Goal: Check status: Check status

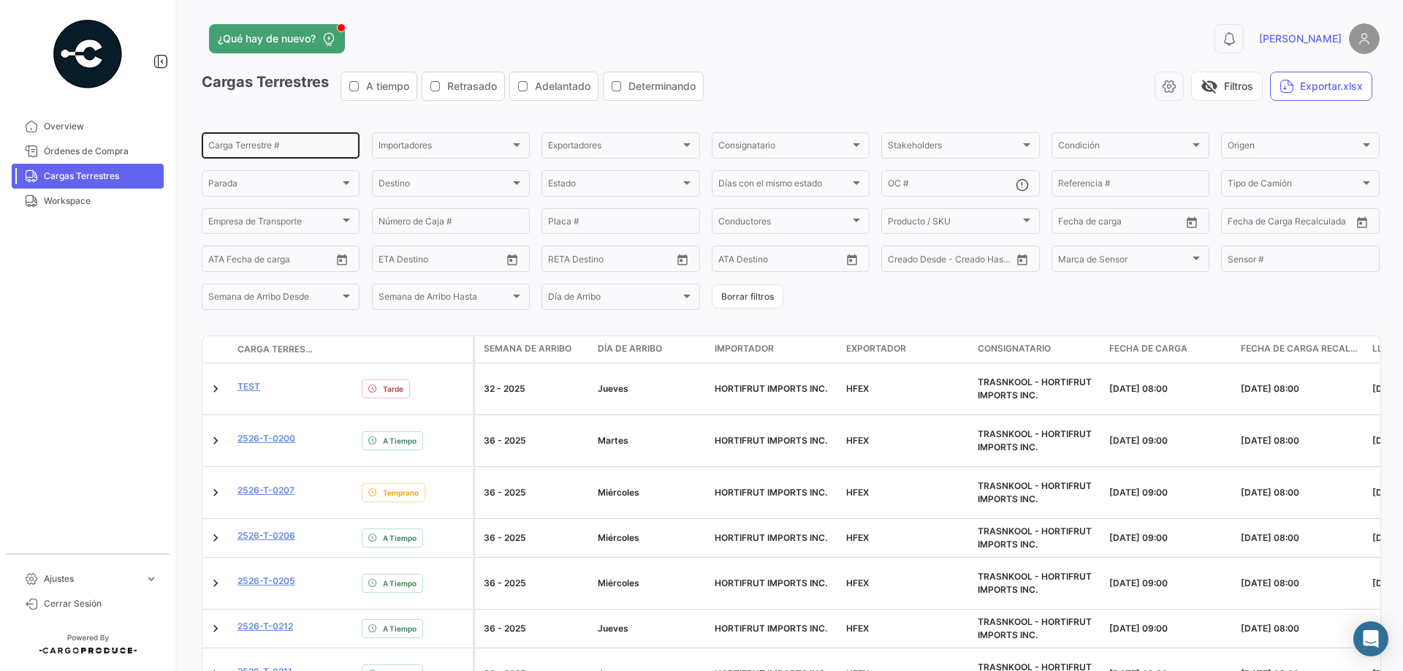
click at [267, 145] on input "Carga Terrestre #" at bounding box center [280, 147] width 145 height 10
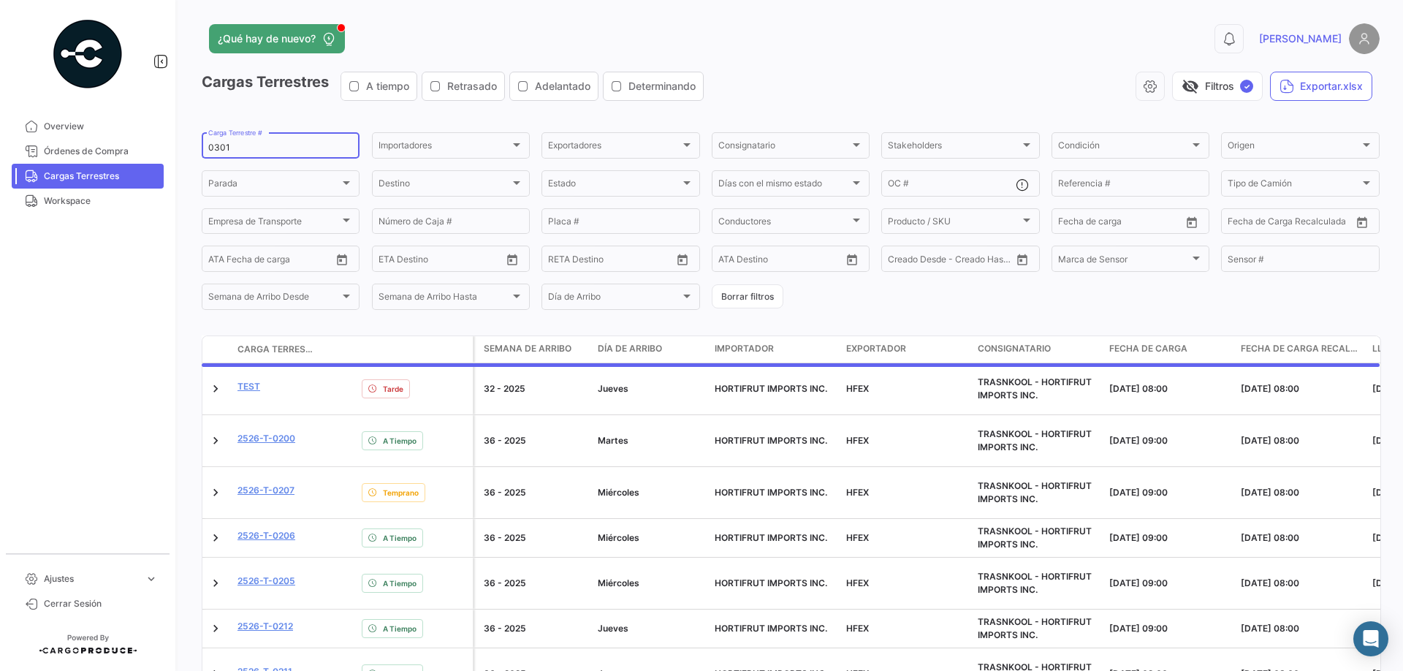
type input "0301"
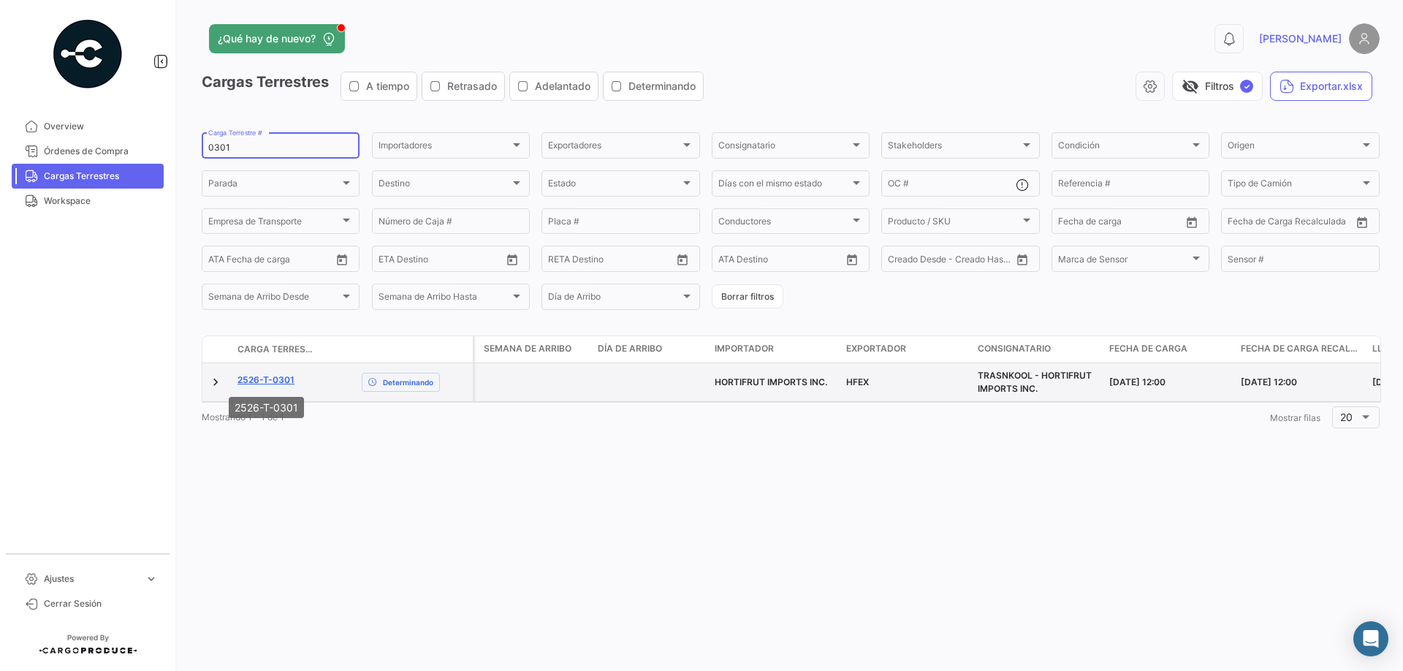
click at [267, 381] on link "2526-T-0301" at bounding box center [265, 379] width 57 height 13
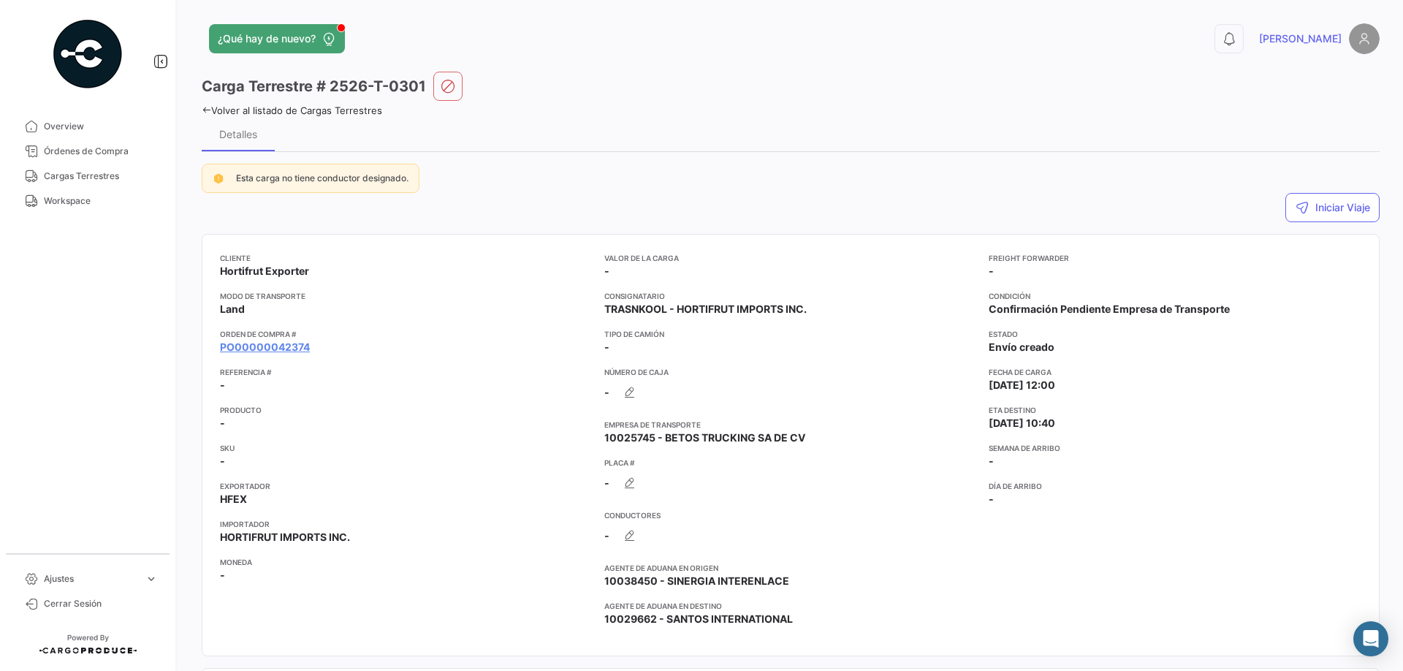
click at [256, 359] on div "Cliente Hortifrut Exporter Modo de Transporte Land Orden de Compra # PO00000042…" at bounding box center [406, 445] width 373 height 386
click at [262, 352] on link "PO00000042374" at bounding box center [265, 347] width 90 height 15
click at [264, 346] on link "PO00000042374" at bounding box center [265, 347] width 90 height 15
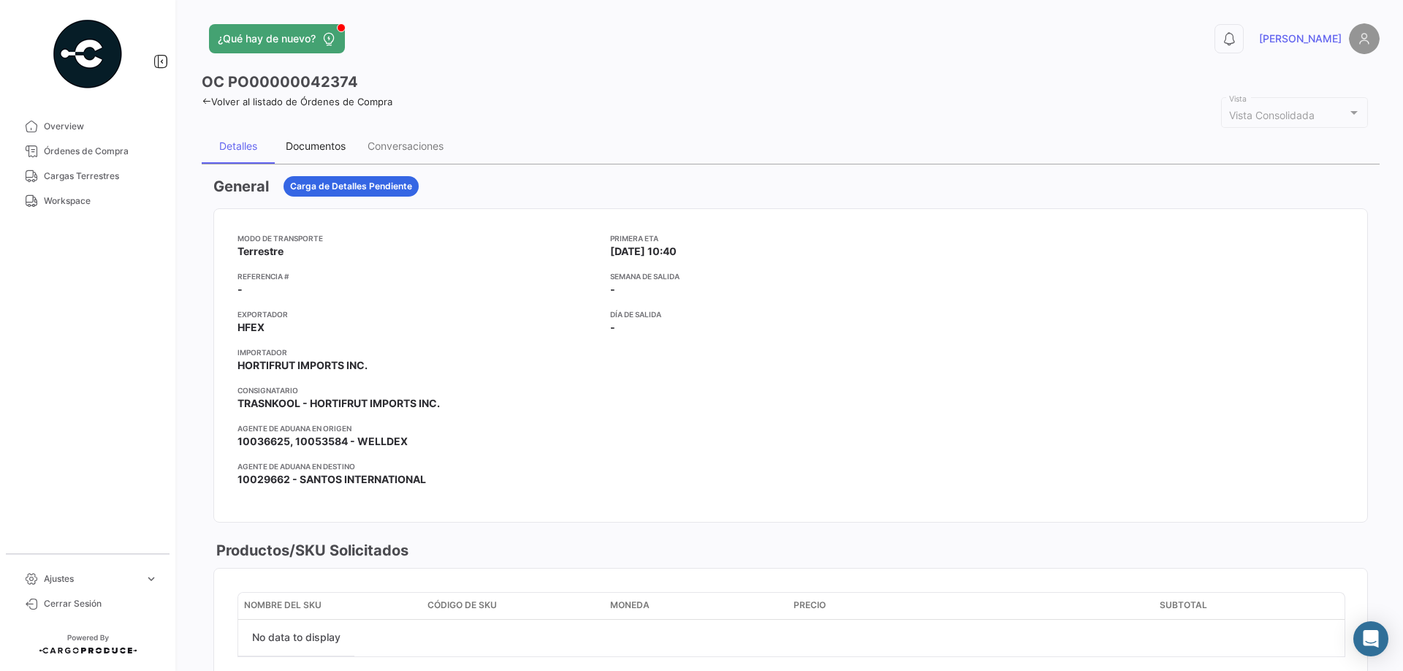
click at [316, 148] on div "Documentos" at bounding box center [316, 146] width 60 height 12
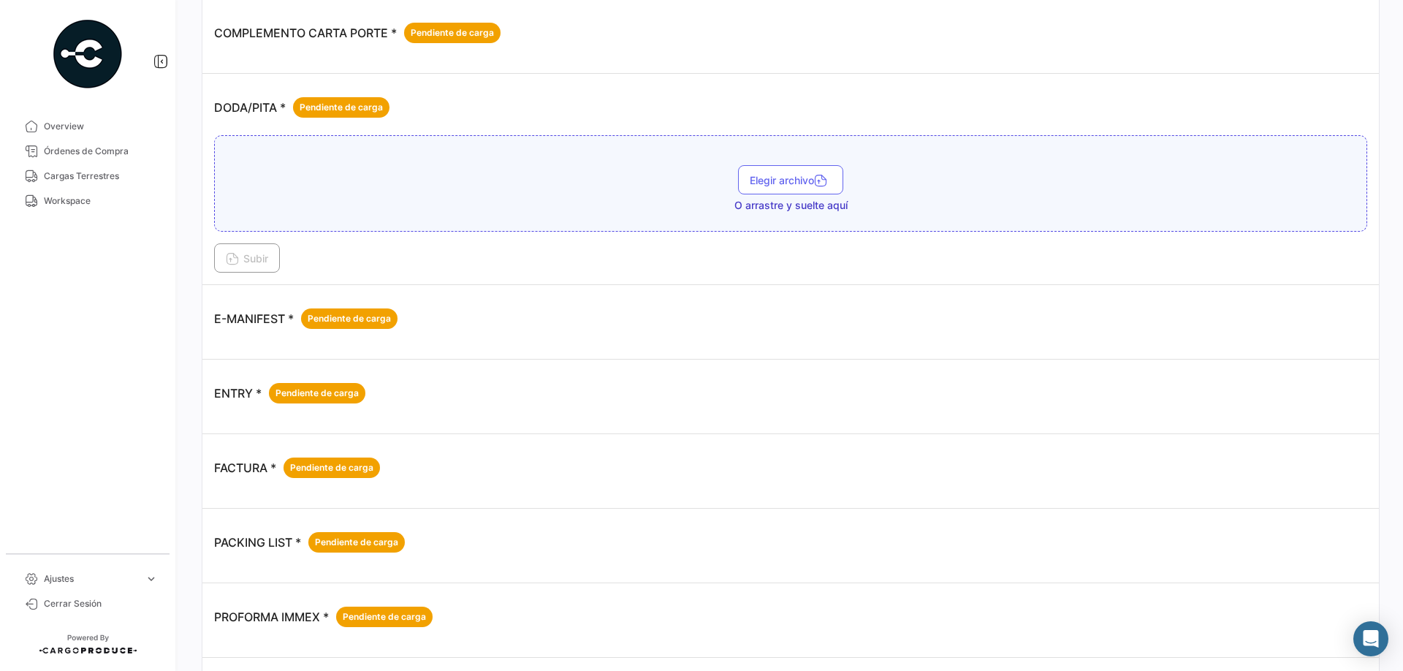
scroll to position [691, 0]
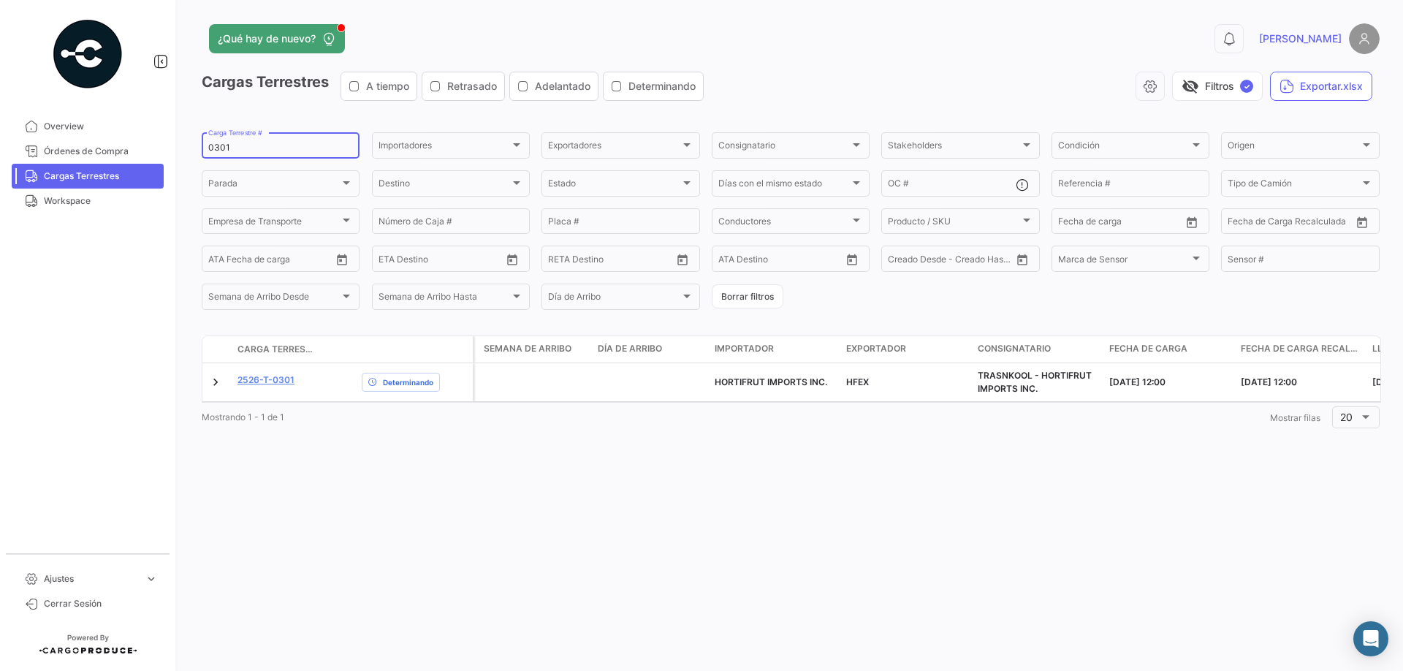
click at [225, 148] on input "0301" at bounding box center [280, 147] width 145 height 10
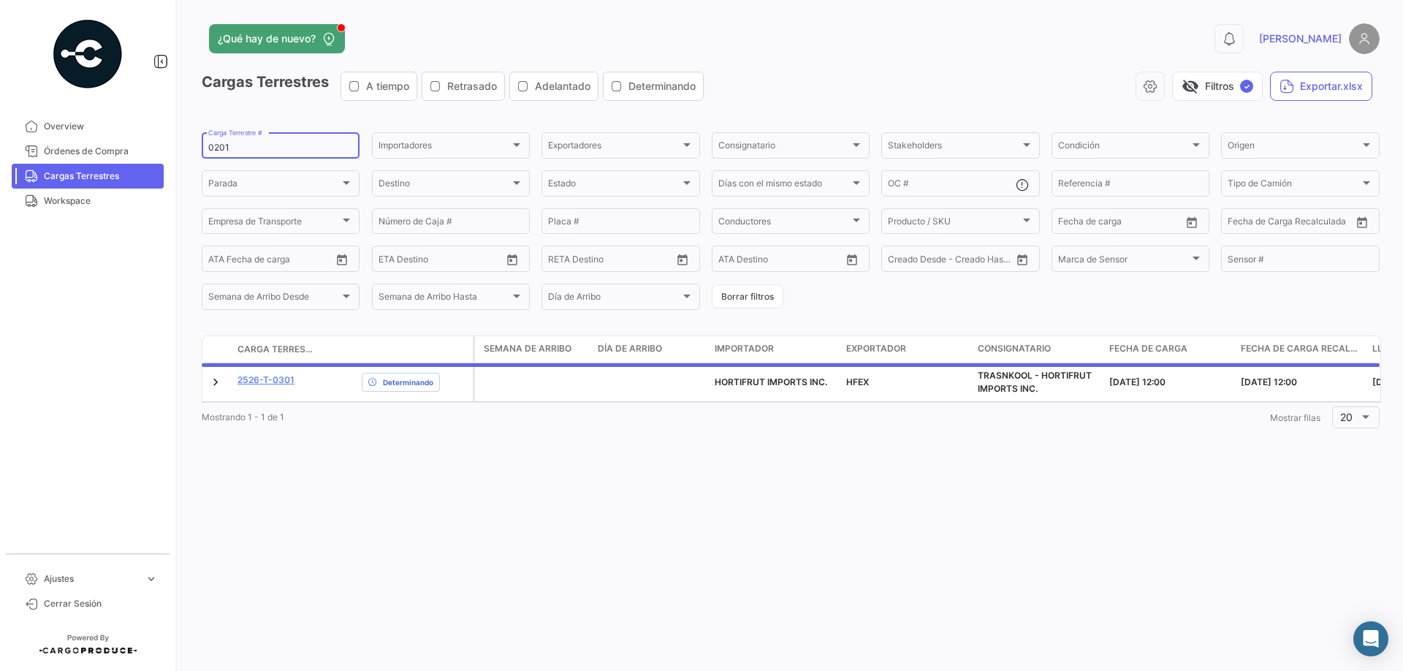
type input "0201"
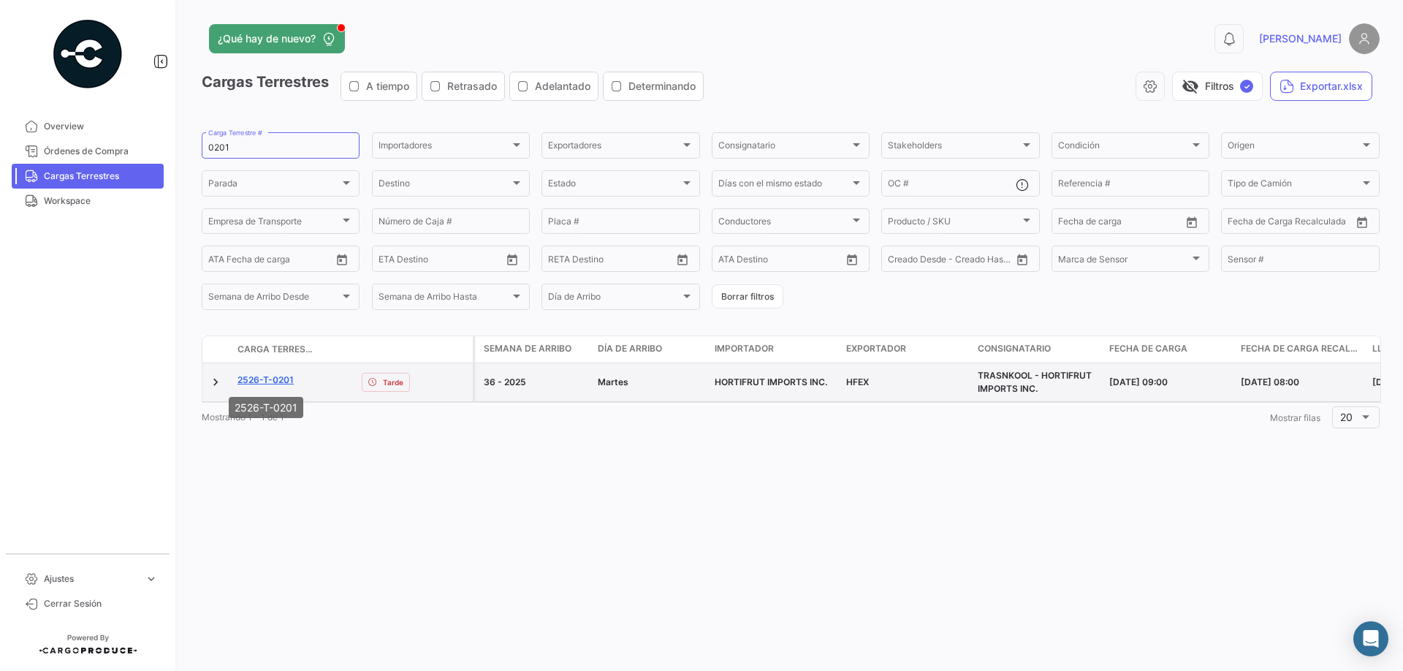
click at [279, 380] on link "2526-T-0201" at bounding box center [265, 379] width 56 height 13
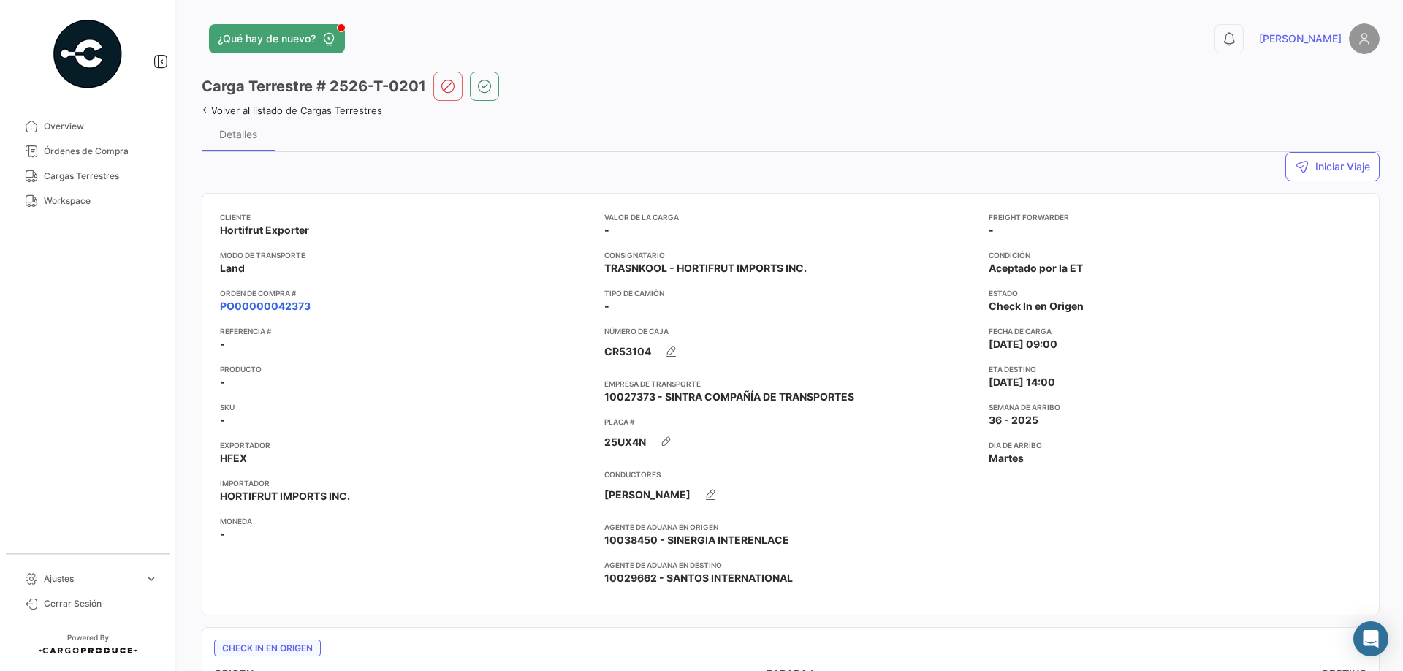
click at [273, 311] on link "PO00000042373" at bounding box center [265, 306] width 91 height 15
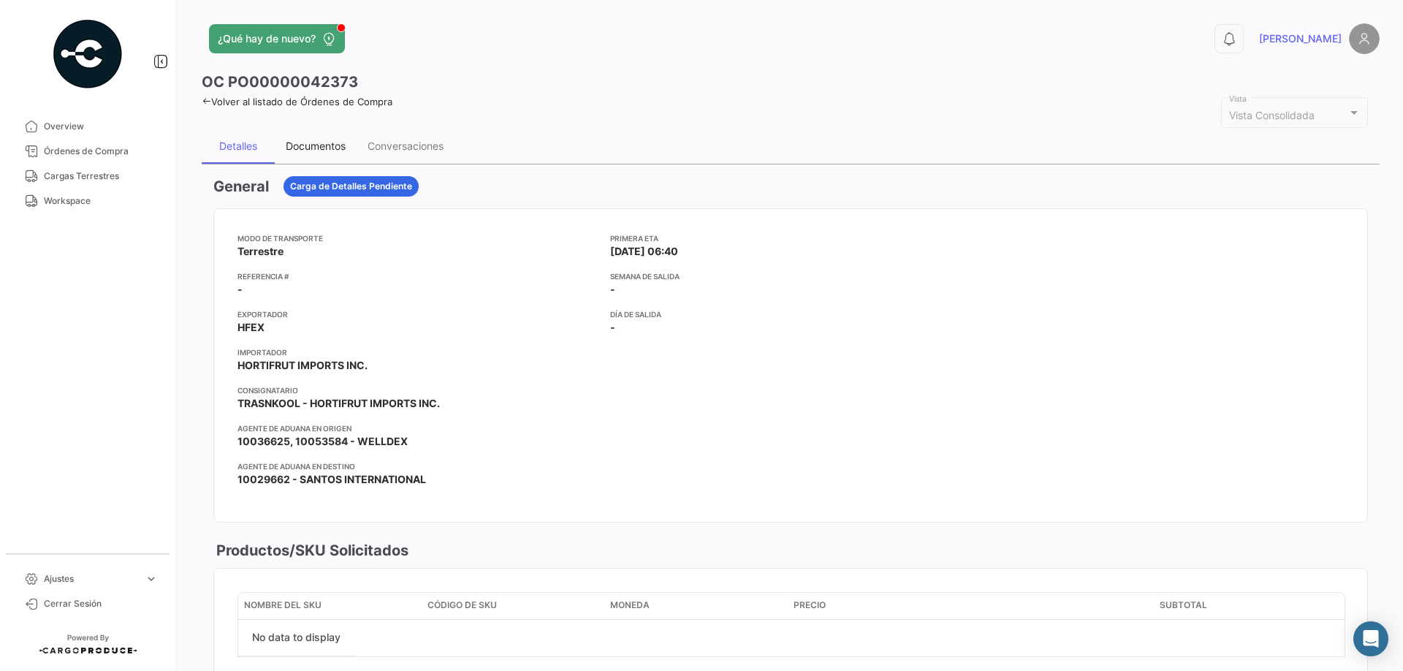
click at [326, 140] on div "Documentos" at bounding box center [316, 146] width 60 height 12
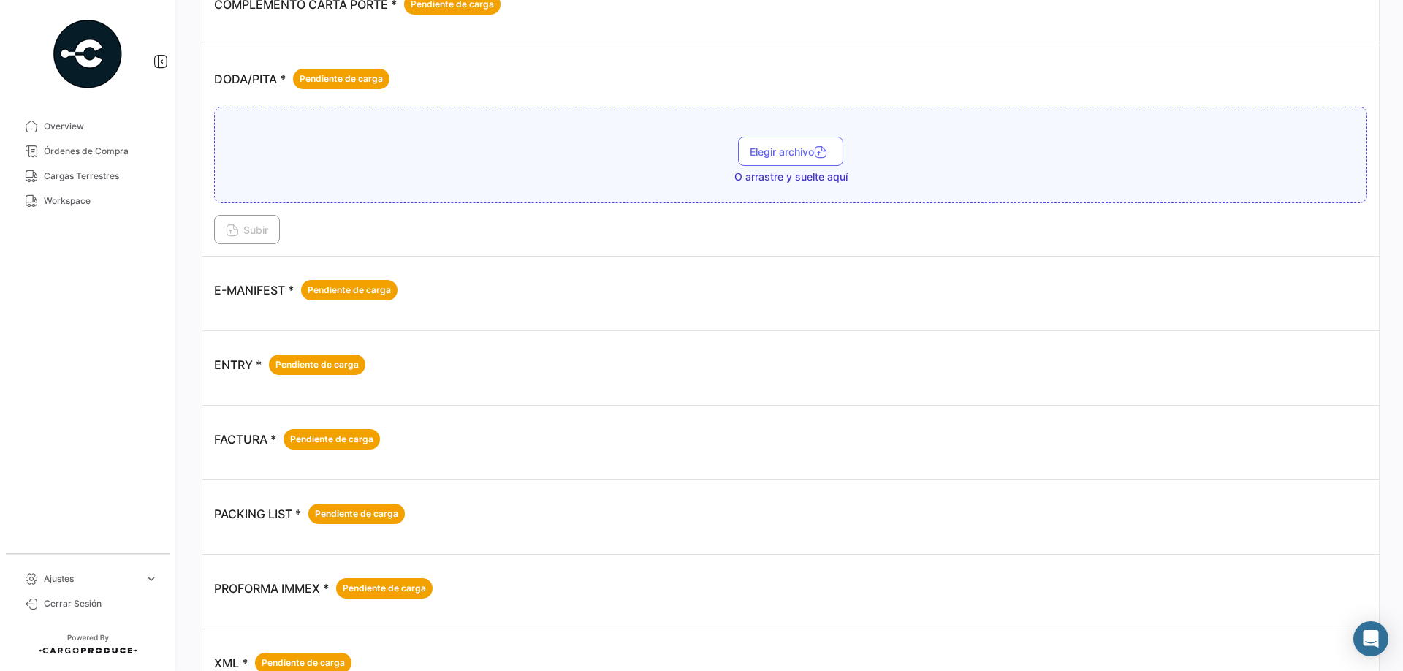
scroll to position [691, 0]
